Goal: Task Accomplishment & Management: Use online tool/utility

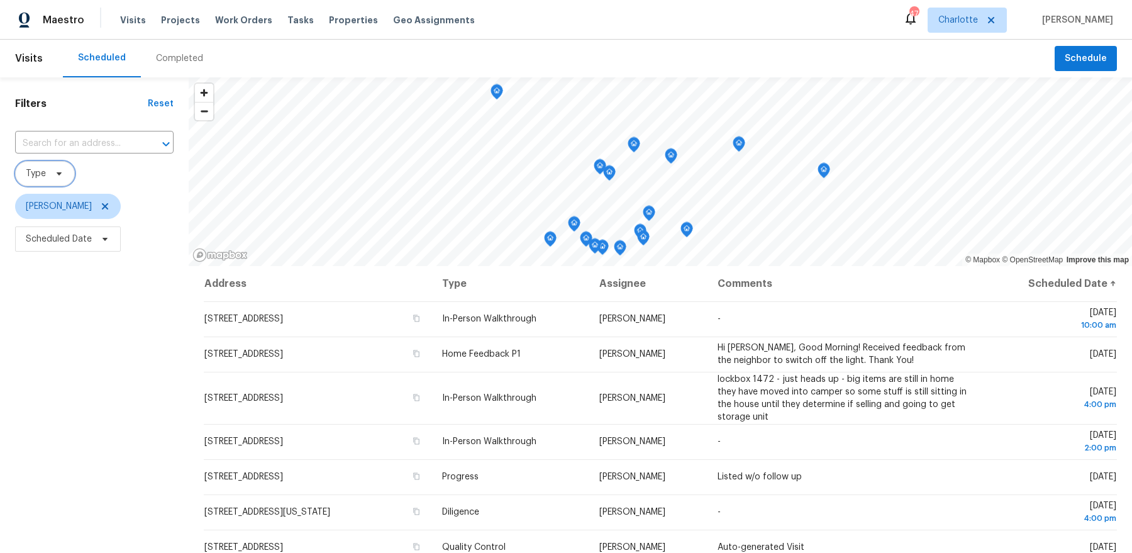
click at [57, 172] on icon at bounding box center [59, 173] width 5 height 3
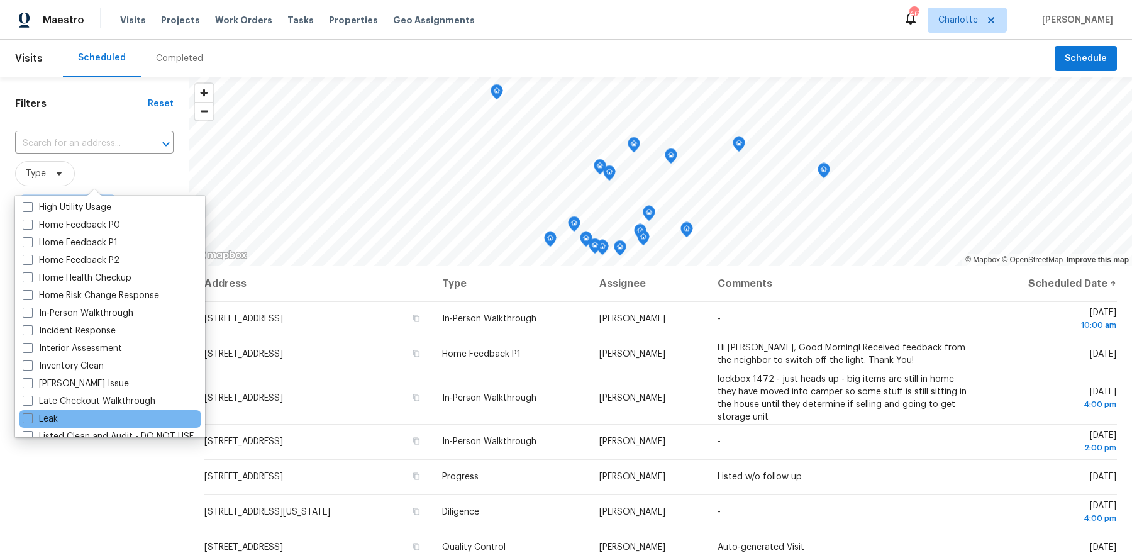
scroll to position [388, 0]
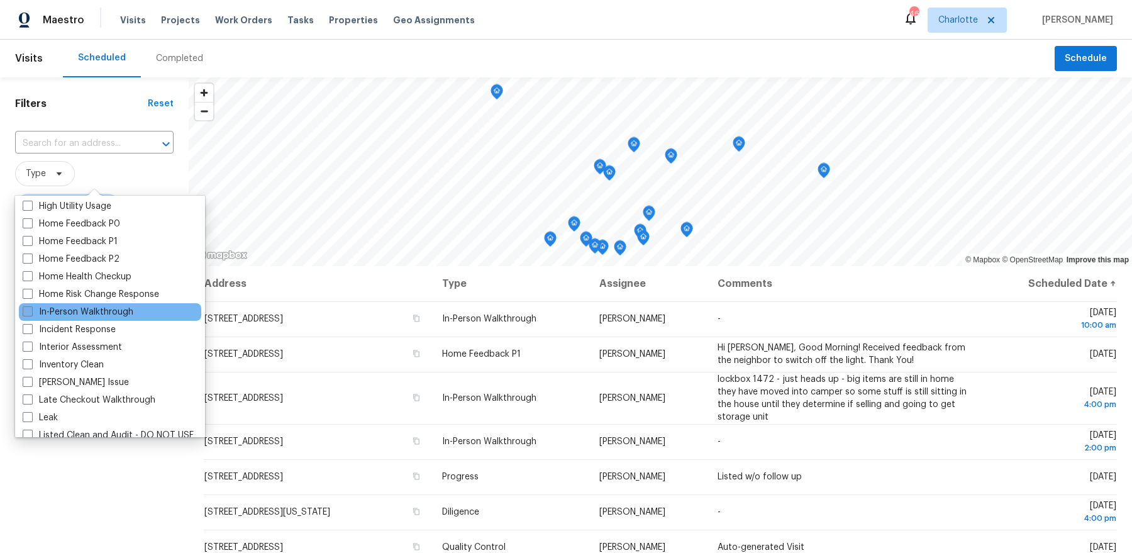
click at [101, 309] on label "In-Person Walkthrough" at bounding box center [78, 312] width 111 height 13
click at [31, 309] on input "In-Person Walkthrough" at bounding box center [27, 310] width 8 height 8
checkbox input "true"
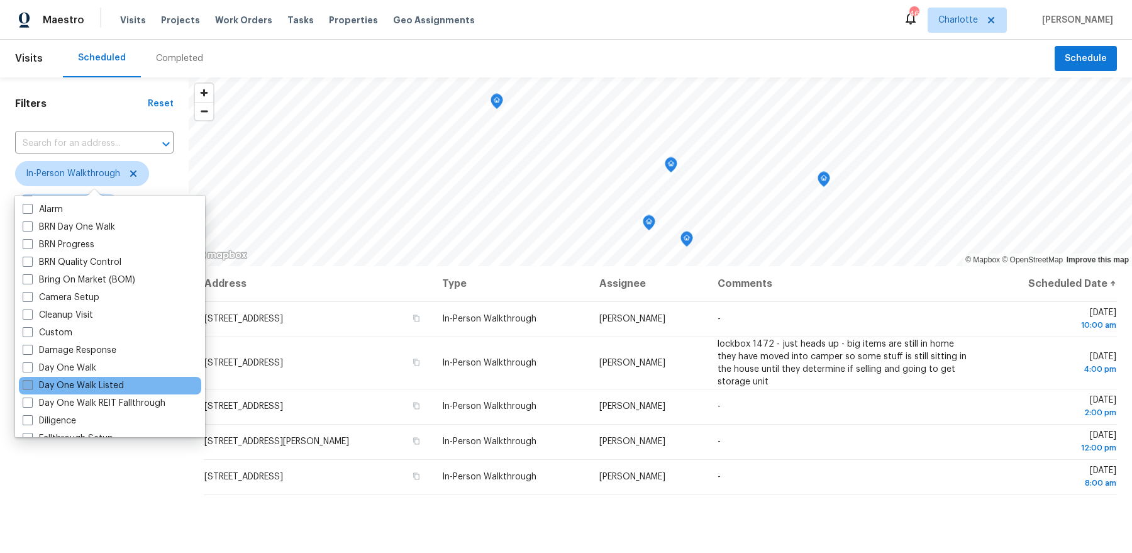
scroll to position [82, 0]
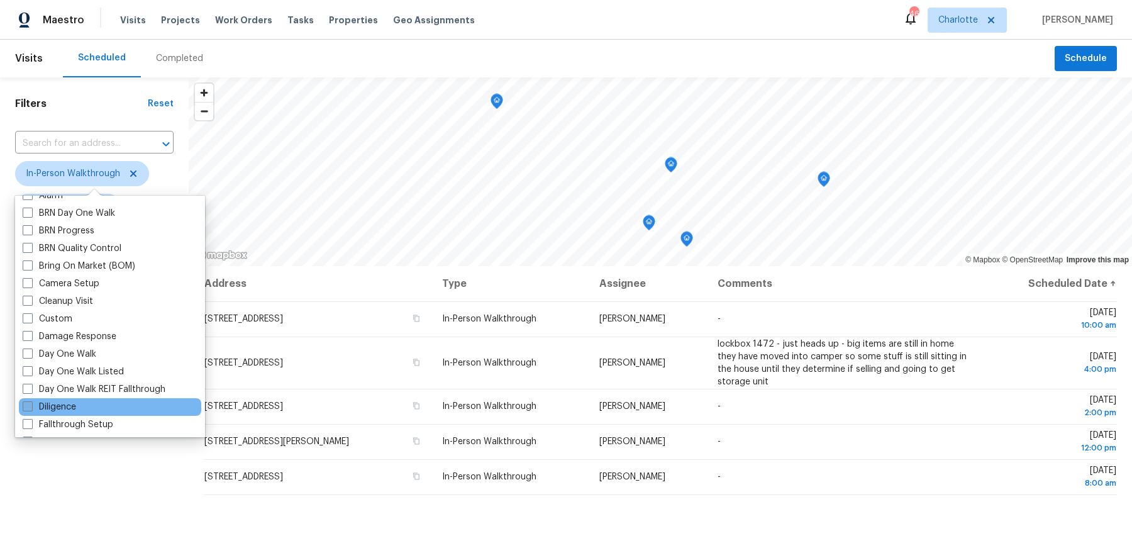
click at [76, 405] on label "Diligence" at bounding box center [49, 407] width 53 height 13
click at [31, 405] on input "Diligence" at bounding box center [27, 405] width 8 height 8
checkbox input "true"
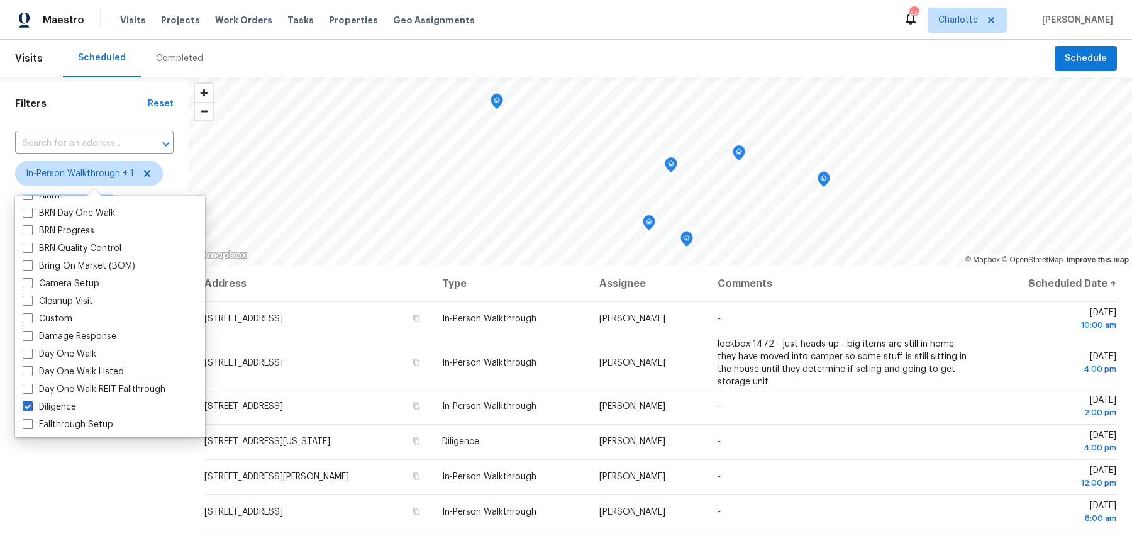
click at [37, 462] on div "Filters Reset ​ In-Person Walkthrough + 1 Dan Baquero Scheduled Date" at bounding box center [94, 392] width 189 height 631
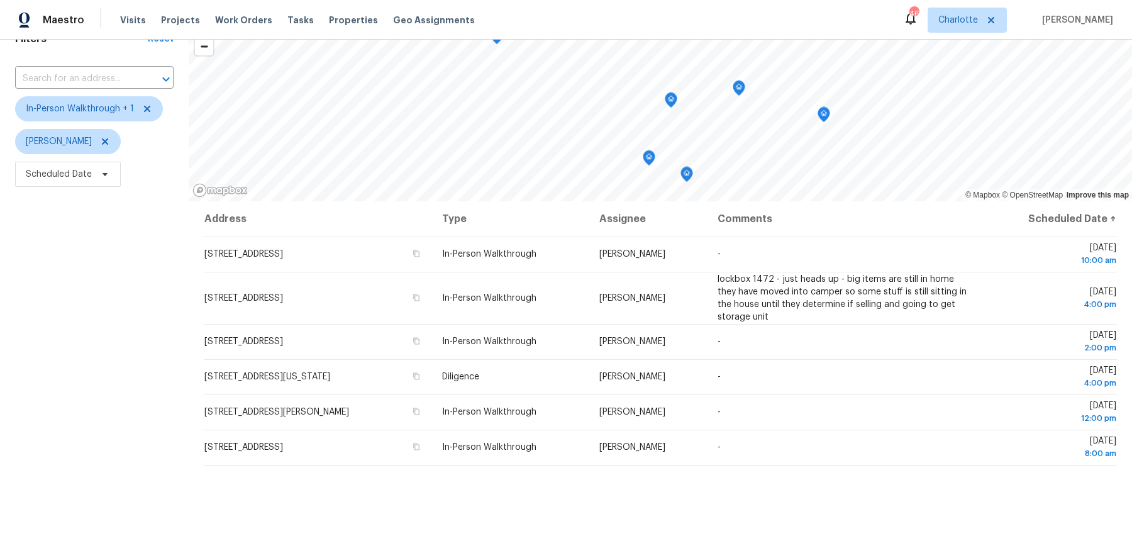
scroll to position [87, 0]
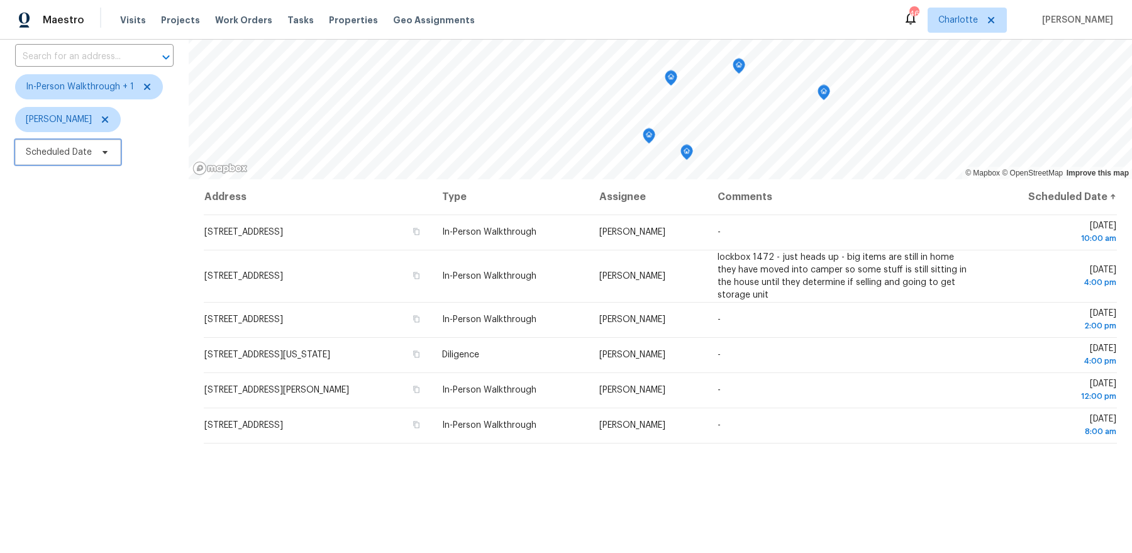
click at [84, 152] on span "Scheduled Date" at bounding box center [59, 152] width 66 height 13
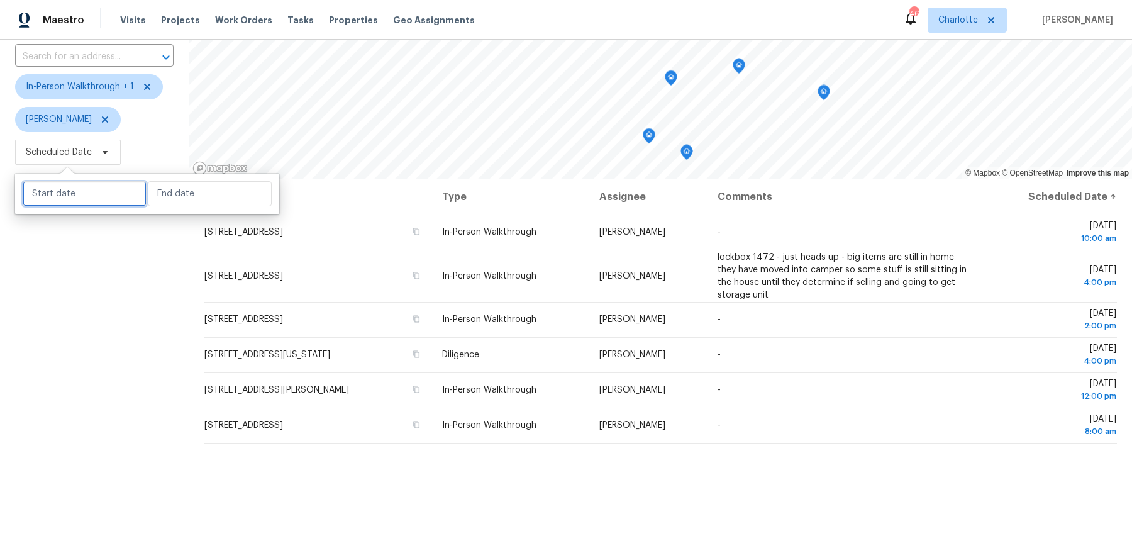
click at [83, 187] on input "text" at bounding box center [85, 193] width 124 height 25
select select "9"
select select "2025"
select select "10"
select select "2025"
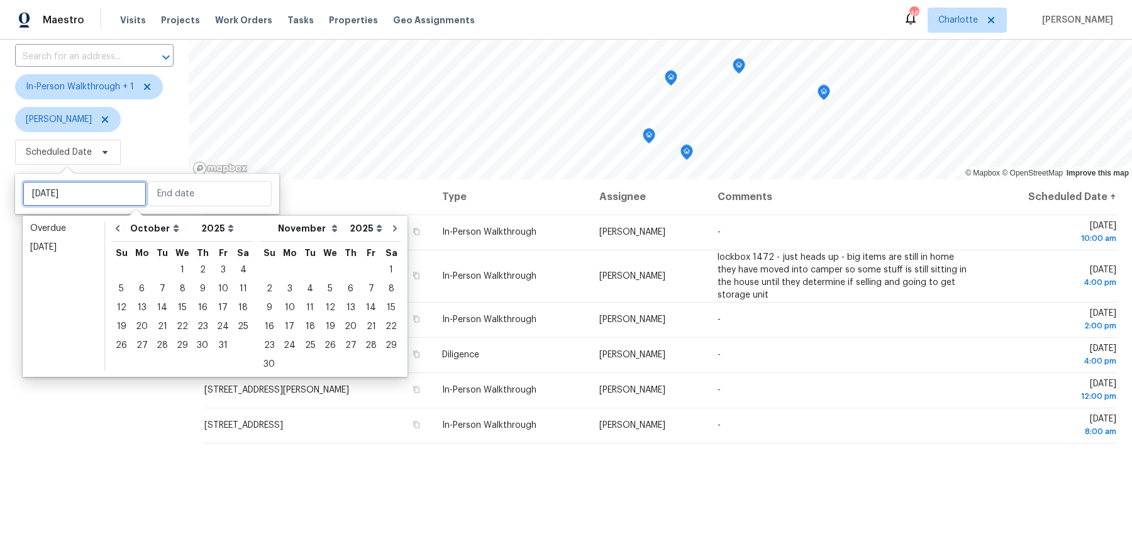
type input "Sat, Oct 18"
type input "Sun, Nov 09"
click at [236, 274] on div "4" at bounding box center [243, 270] width 20 height 18
type input "[DATE]"
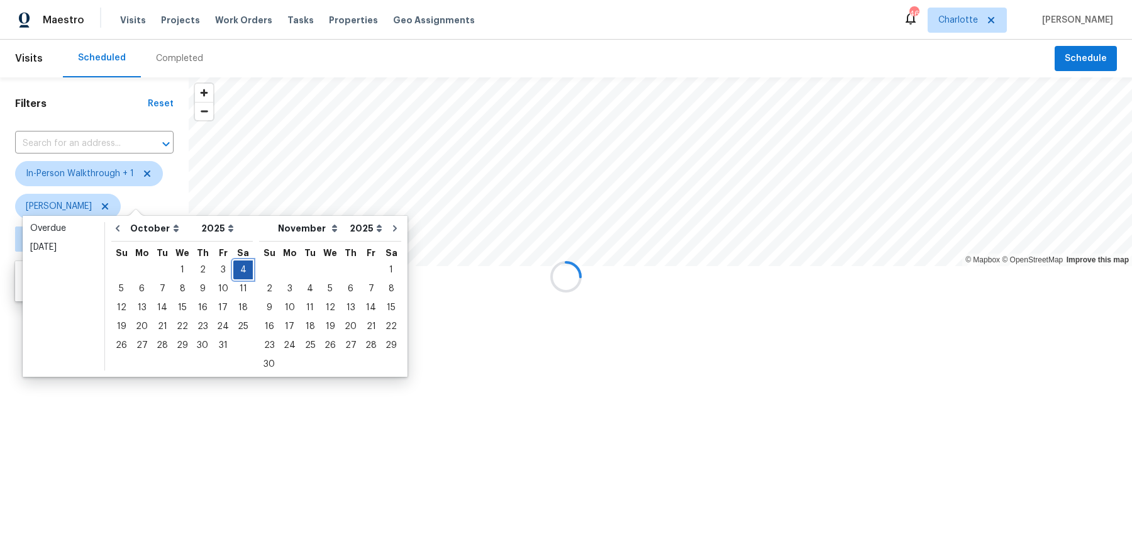
click at [236, 274] on div "4" at bounding box center [243, 270] width 20 height 18
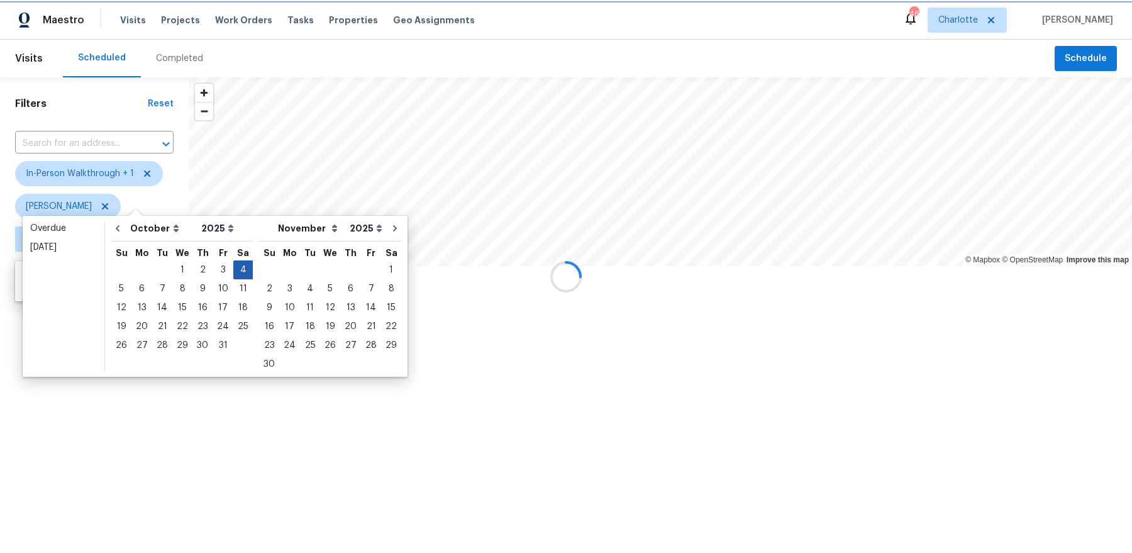
type input "[DATE]"
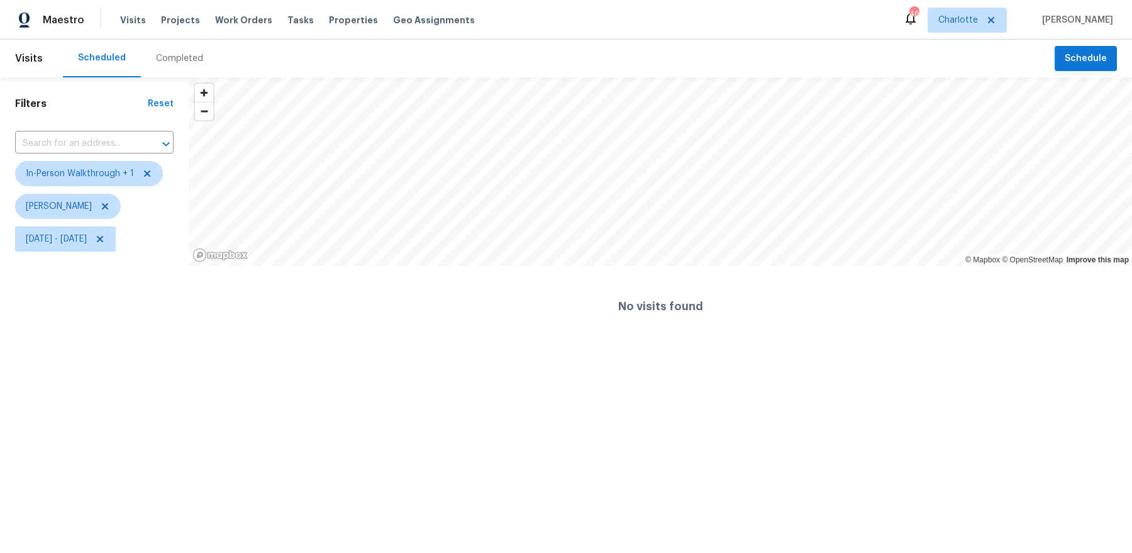
click at [132, 347] on html "Maestro Visits Projects Work Orders Tasks Properties Geo Assignments 46 Charlot…" at bounding box center [566, 173] width 1132 height 347
click at [100, 203] on icon at bounding box center [105, 206] width 10 height 10
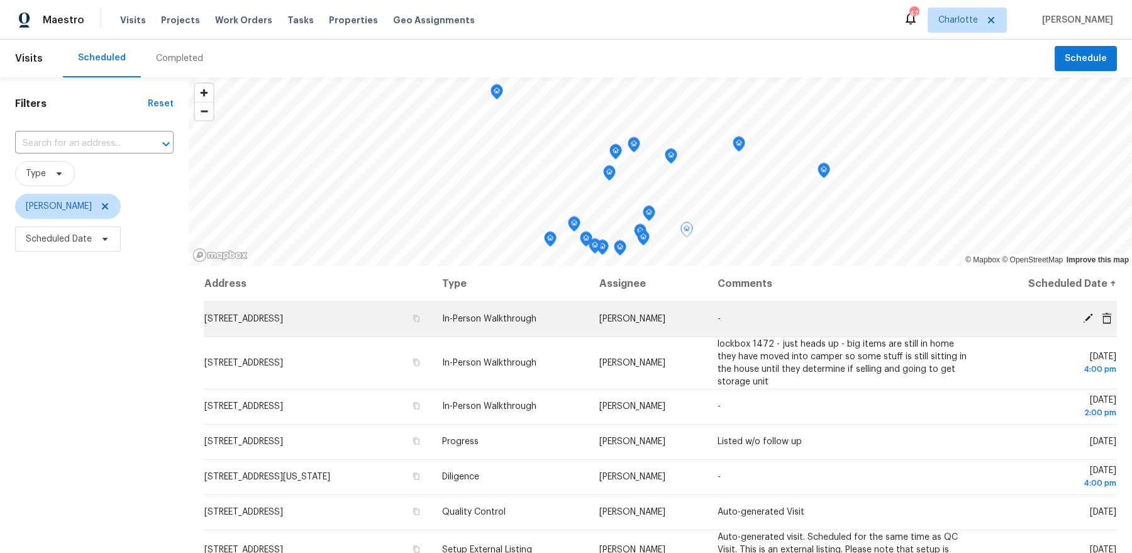
click at [345, 311] on td "[STREET_ADDRESS]" at bounding box center [318, 318] width 228 height 35
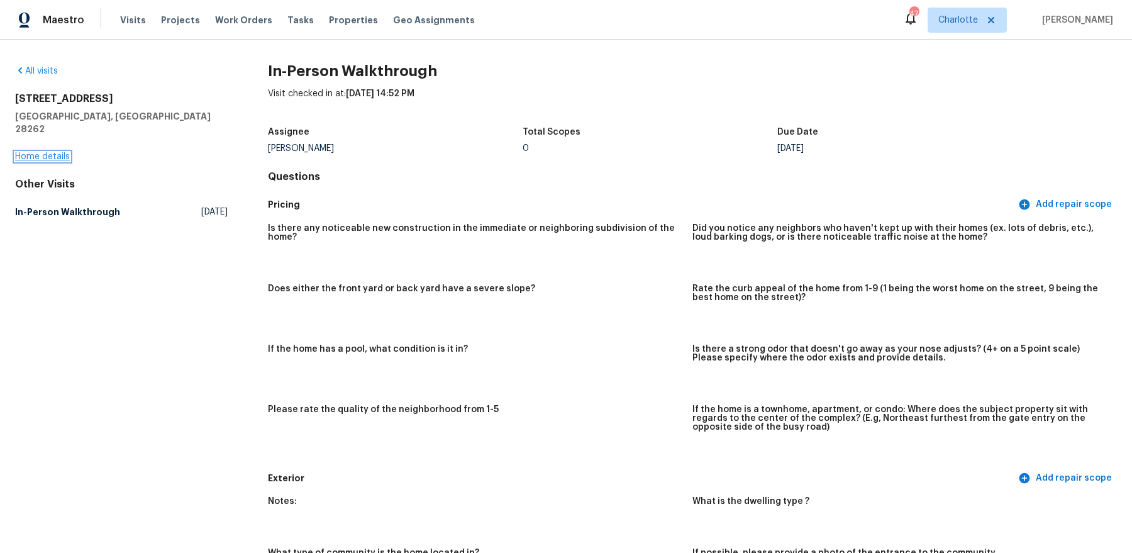
click at [48, 152] on link "Home details" at bounding box center [42, 156] width 55 height 9
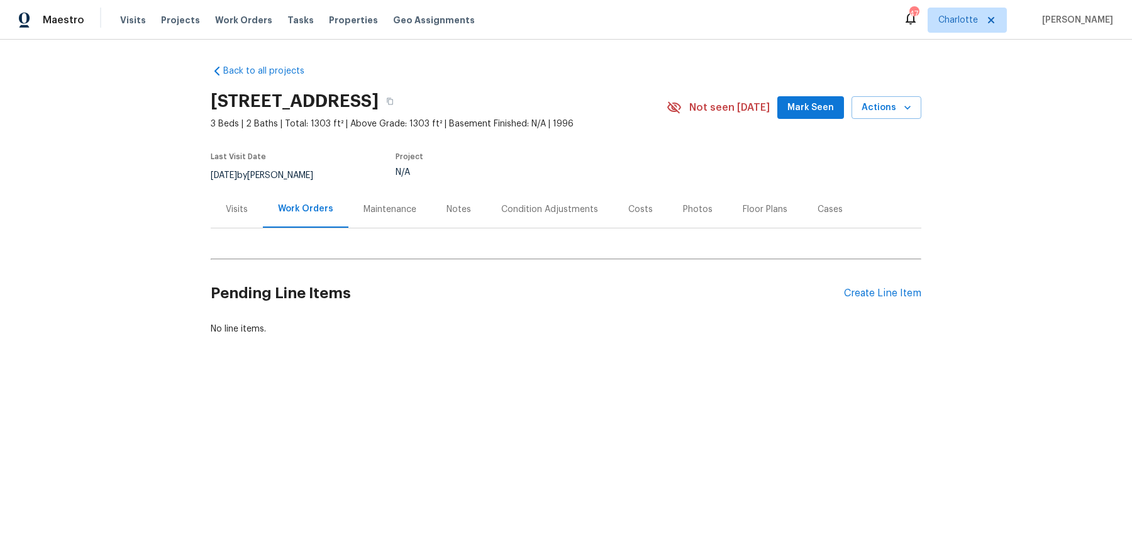
click at [238, 220] on div "Visits" at bounding box center [237, 209] width 52 height 37
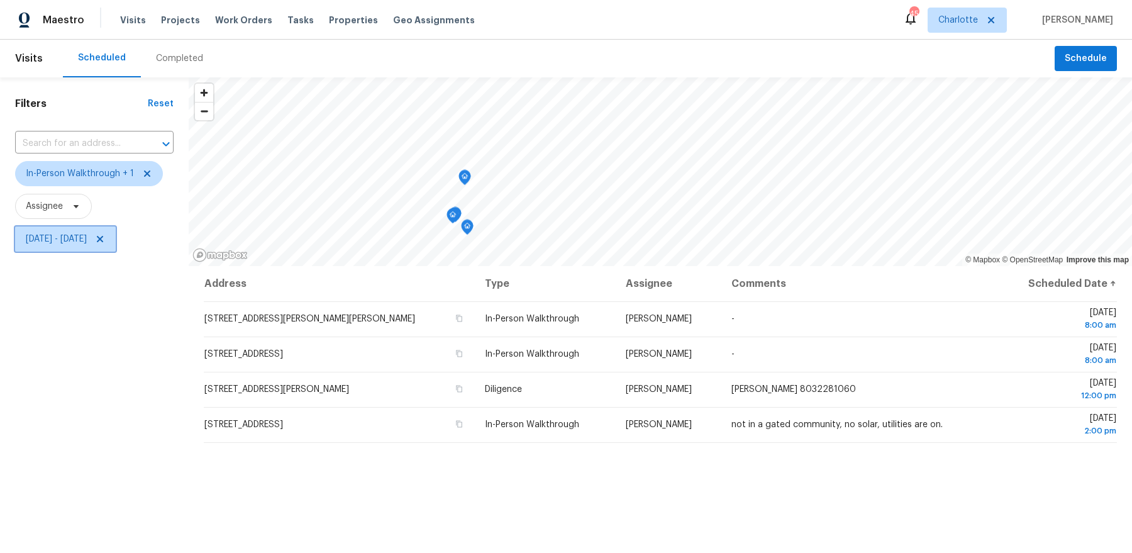
click at [114, 247] on span "[DATE] - [DATE]" at bounding box center [65, 238] width 101 height 25
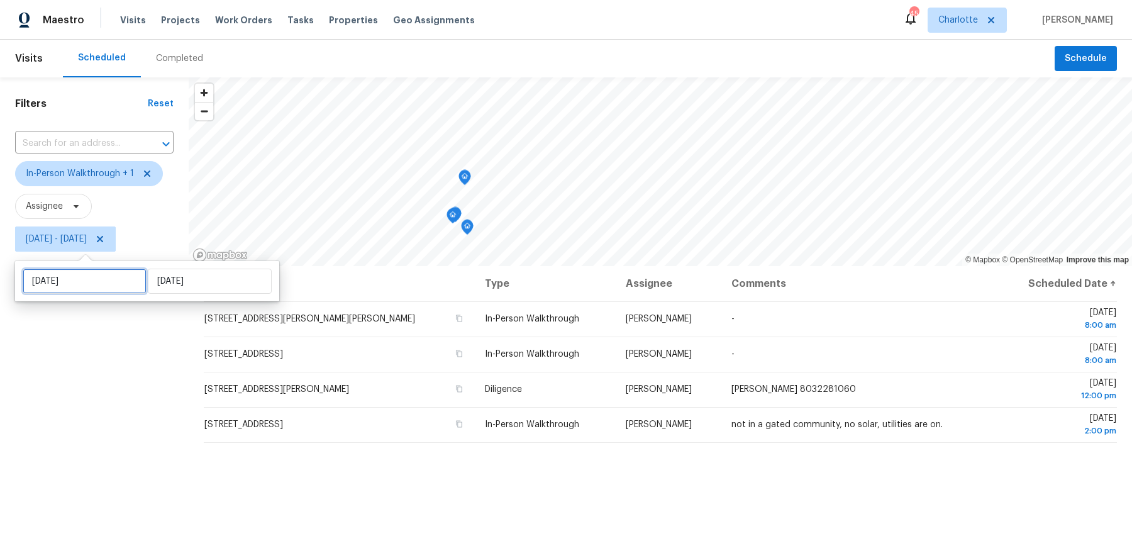
select select "9"
select select "2025"
select select "10"
select select "2025"
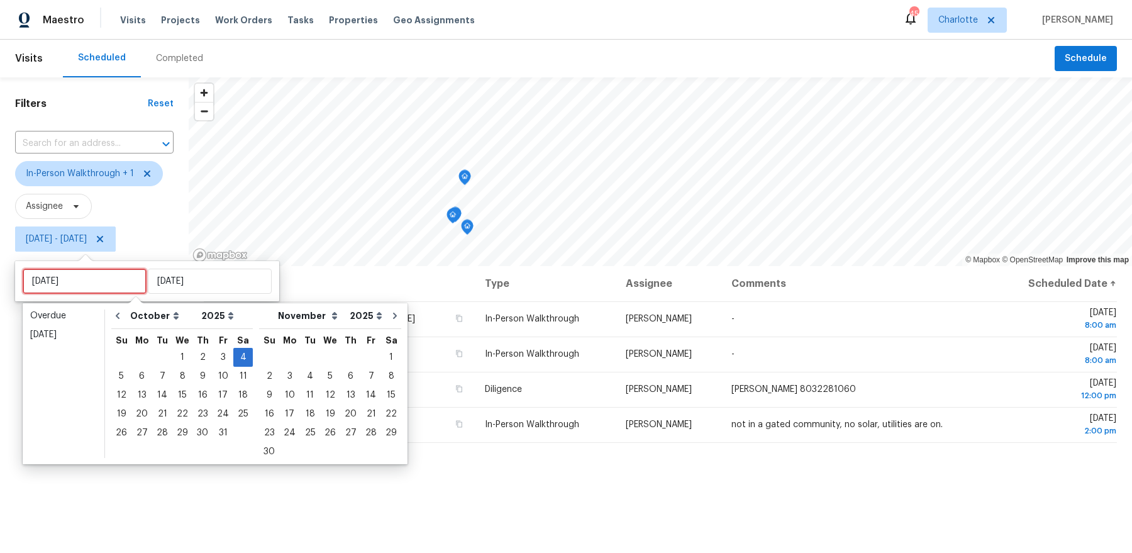
click at [88, 284] on input "[DATE]" at bounding box center [85, 281] width 124 height 25
type input "[DATE]"
click at [140, 381] on div "6" at bounding box center [141, 376] width 21 height 18
type input "[DATE]"
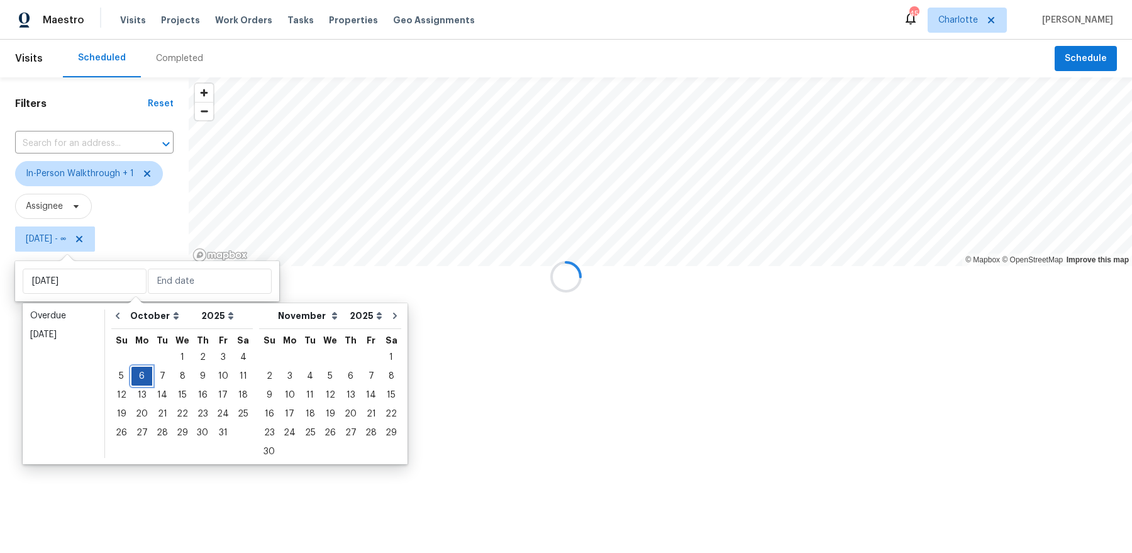
click at [140, 381] on div "6" at bounding box center [141, 376] width 21 height 18
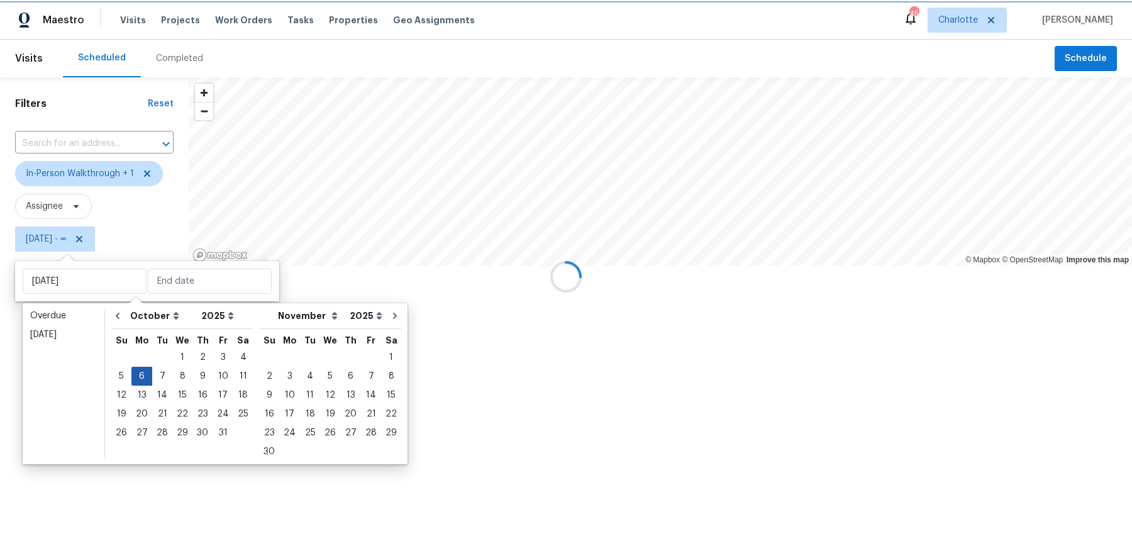
type input "[DATE]"
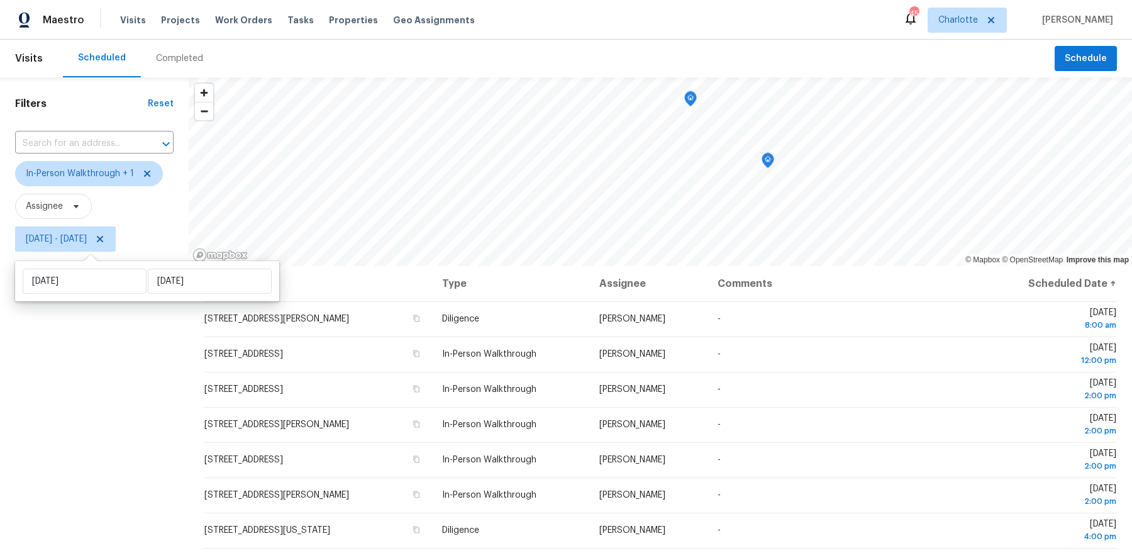
click at [120, 401] on div "Filters Reset ​ In-Person Walkthrough + 1 Assignee [DATE] - [DATE]" at bounding box center [94, 392] width 189 height 631
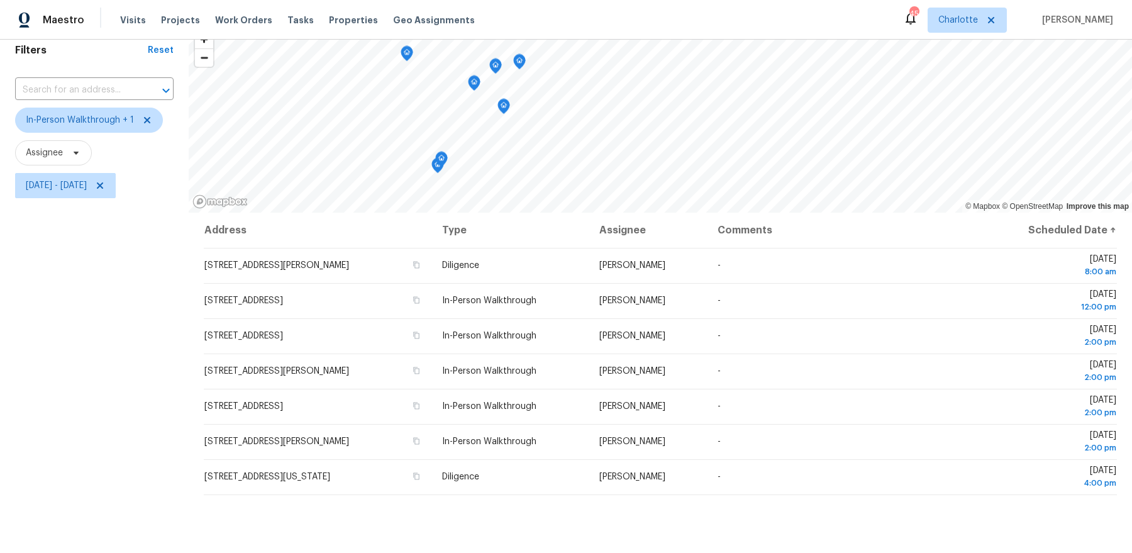
scroll to position [54, 0]
